Goal: Check status: Check status

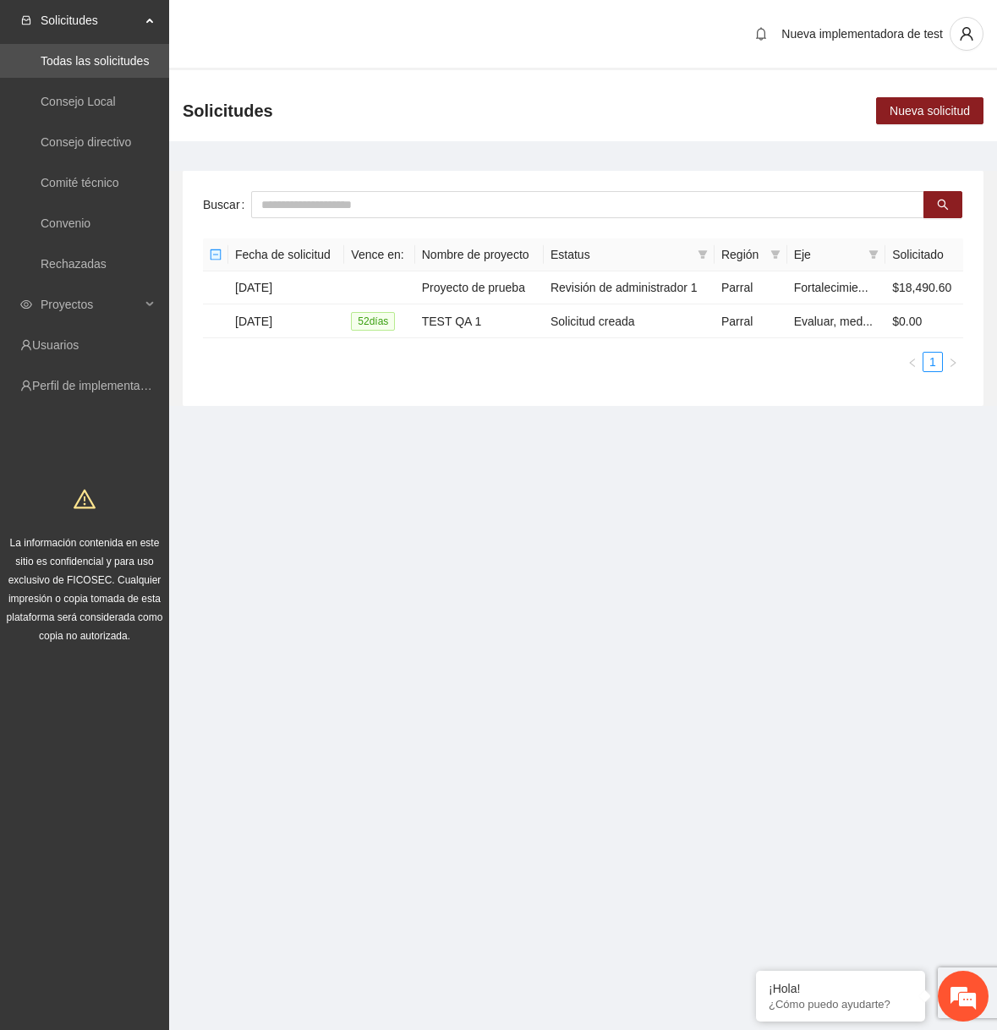
click at [689, 591] on section "Solicitudes Todas las solicitudes Consejo Local Consejo directivo Comité técnic…" at bounding box center [498, 515] width 997 height 1030
click at [610, 325] on td "Solicitud creada" at bounding box center [629, 321] width 171 height 34
click at [523, 316] on td "TEST QA 1" at bounding box center [479, 321] width 128 height 34
click at [606, 321] on td "Solicitud creada" at bounding box center [629, 321] width 171 height 34
